Goal: Task Accomplishment & Management: Complete application form

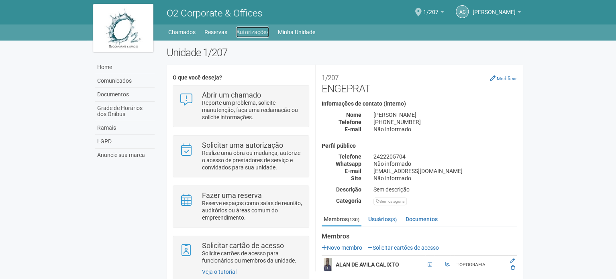
click at [254, 33] on link "Autorizações" at bounding box center [252, 32] width 33 height 11
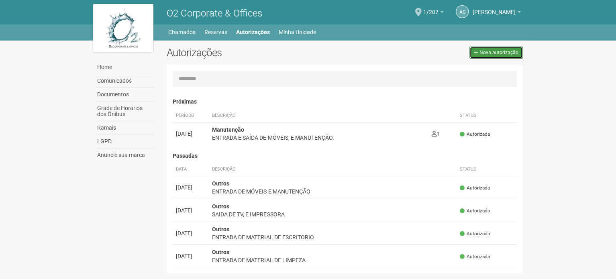
click at [512, 53] on span "Nova autorização" at bounding box center [498, 53] width 39 height 6
select select "**"
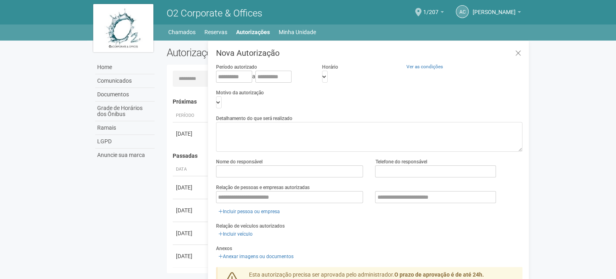
scroll to position [12, 0]
